Goal: Information Seeking & Learning: Learn about a topic

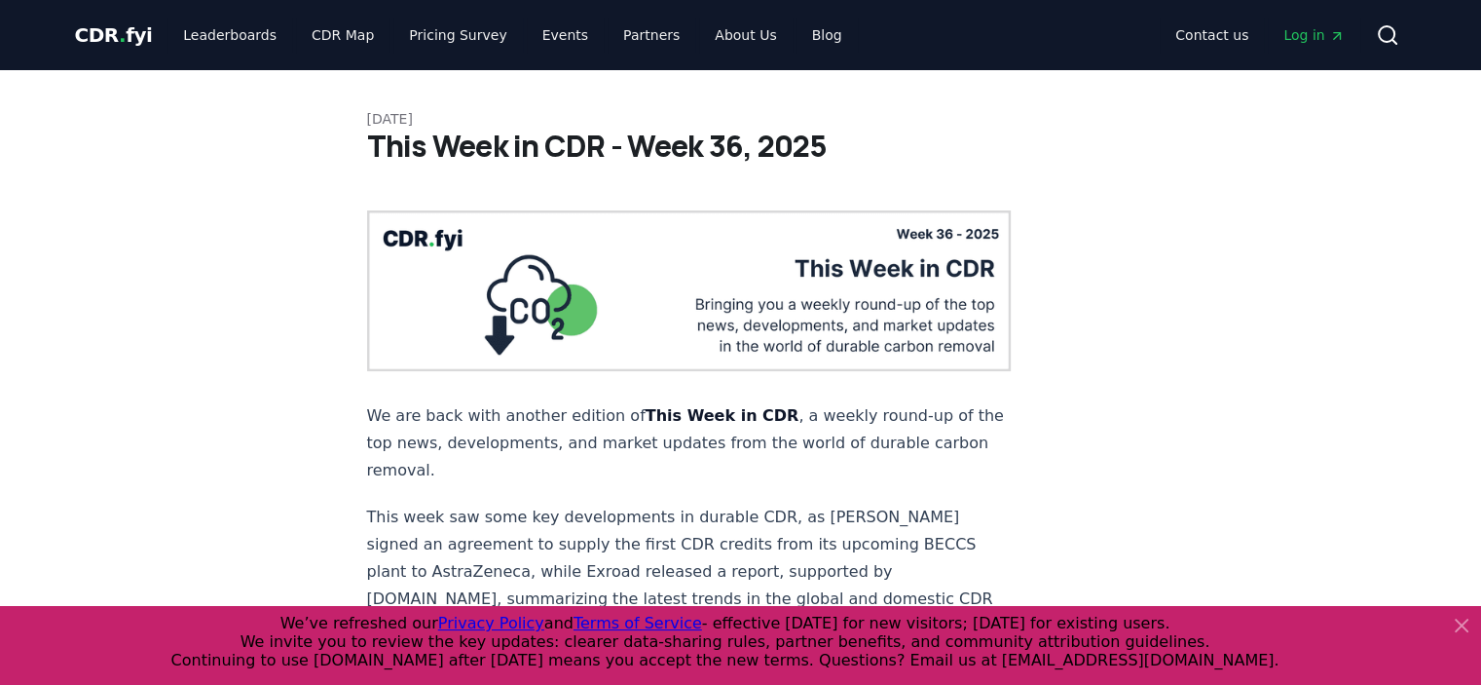
drag, startPoint x: 1067, startPoint y: 431, endPoint x: 1071, endPoint y: 96, distance: 335.0
click at [796, 43] on link "Blog" at bounding box center [826, 35] width 61 height 35
click at [796, 40] on link "Blog" at bounding box center [826, 35] width 61 height 35
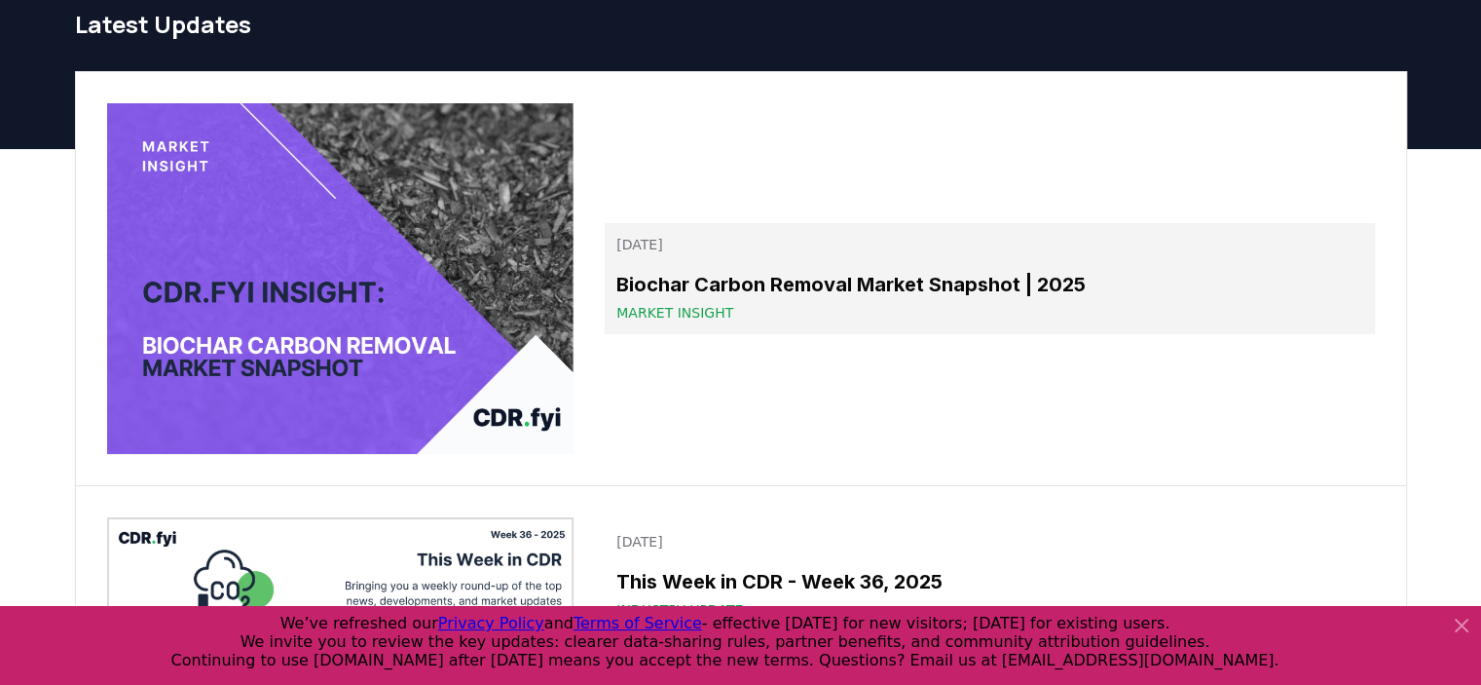
scroll to position [97, 0]
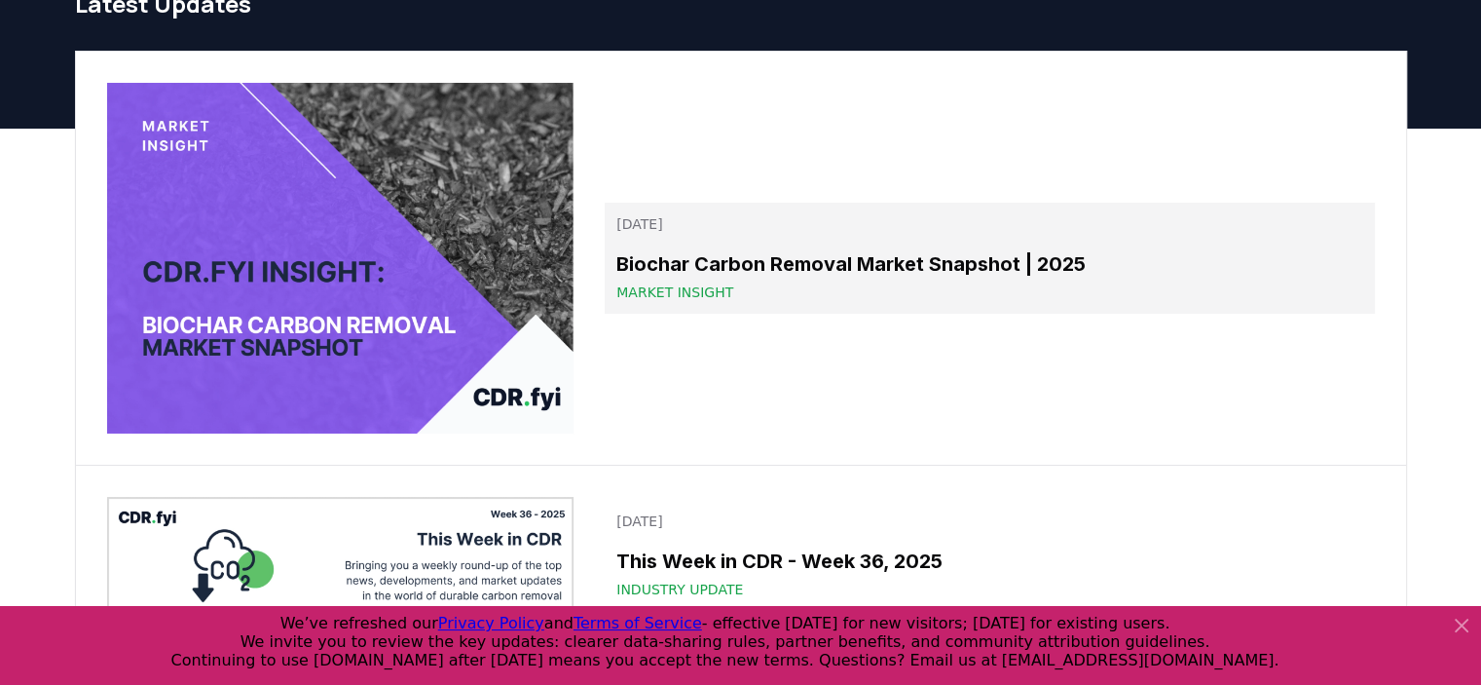
click at [799, 253] on h3 "Biochar Carbon Removal Market Snapshot | 2025" at bounding box center [989, 263] width 746 height 29
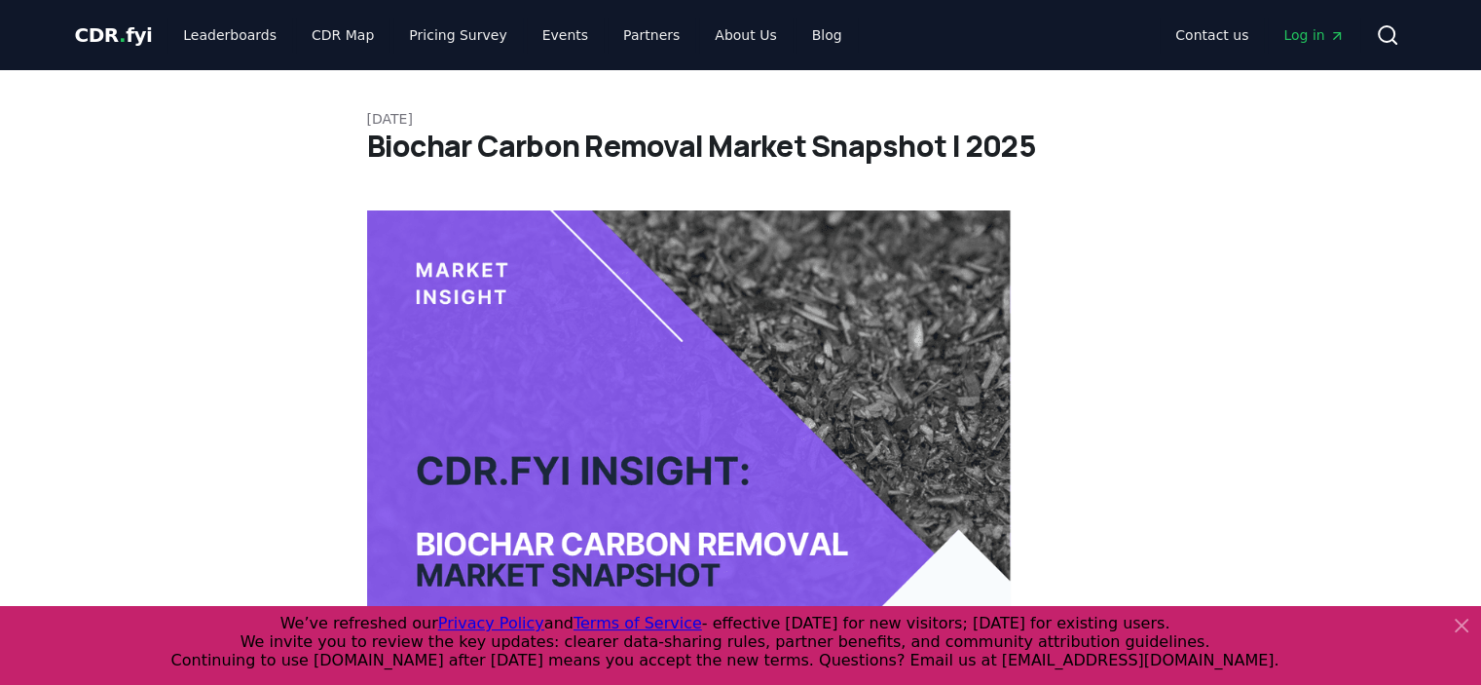
click at [799, 253] on img at bounding box center [689, 451] width 645 height 483
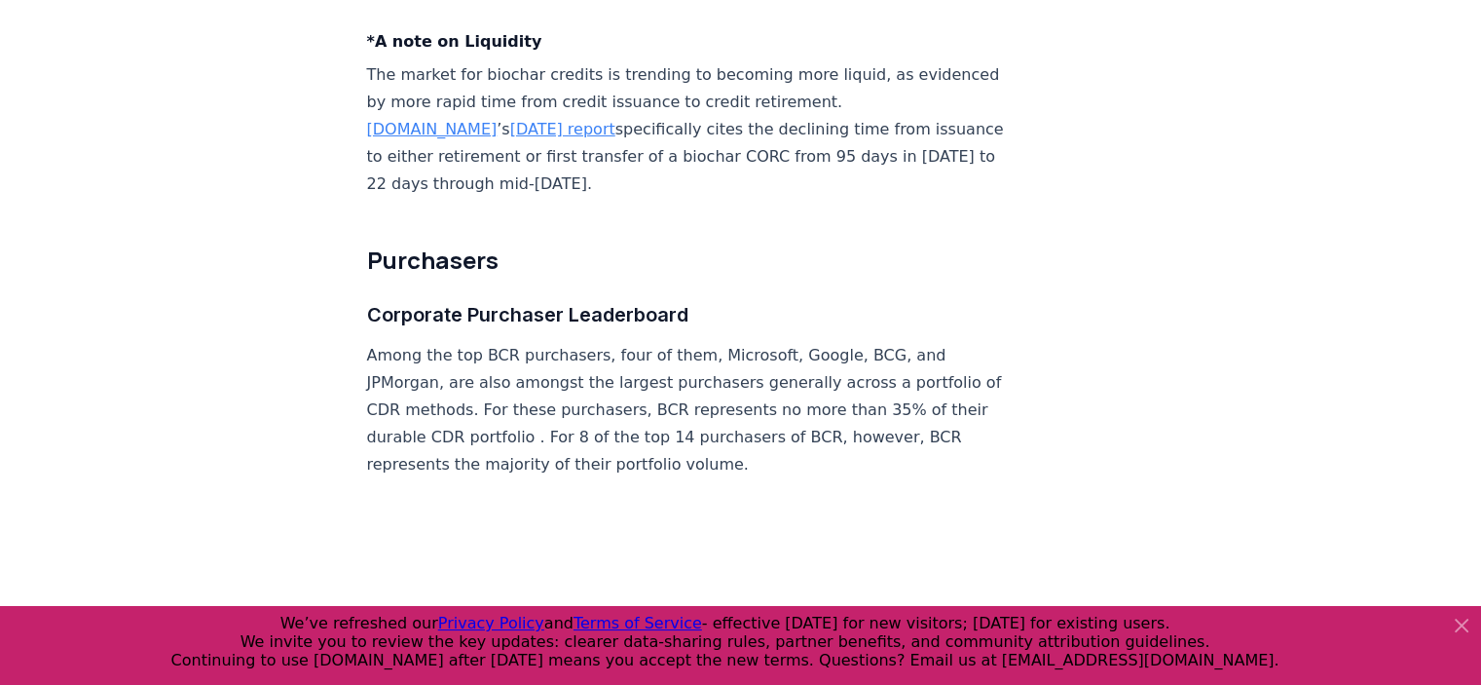
scroll to position [7316, 0]
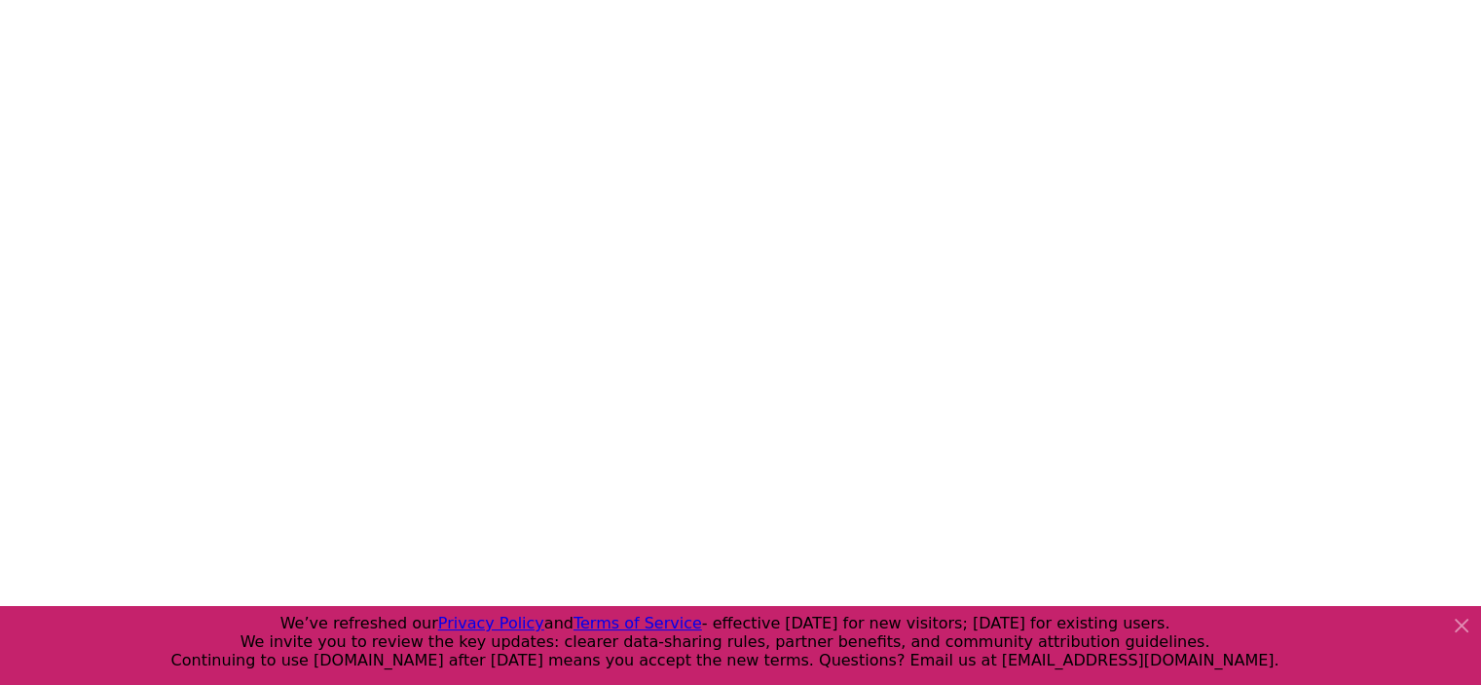
drag, startPoint x: 248, startPoint y: 447, endPoint x: 242, endPoint y: 87, distance: 360.3
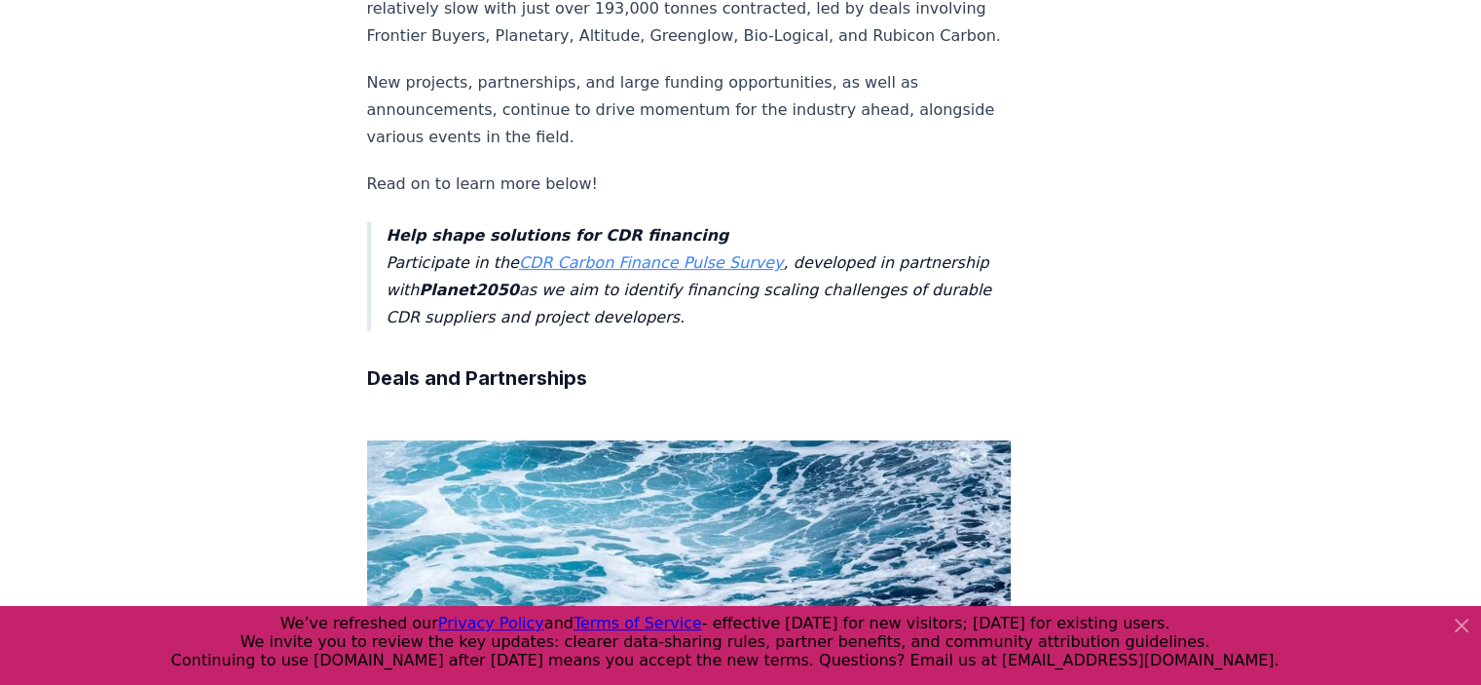
scroll to position [697, 0]
